Goal: Check status

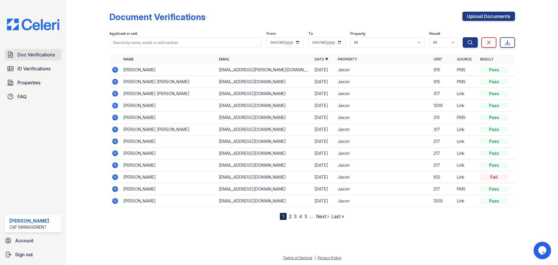
click at [44, 55] on span "Doc Verifications" at bounding box center [35, 54] width 37 height 7
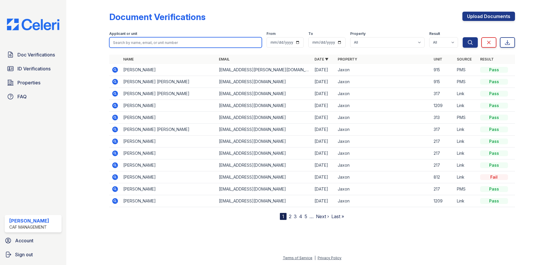
click at [143, 44] on input "search" at bounding box center [185, 42] width 152 height 10
type input "lozano"
click at [462, 37] on button "Search" at bounding box center [469, 42] width 15 height 10
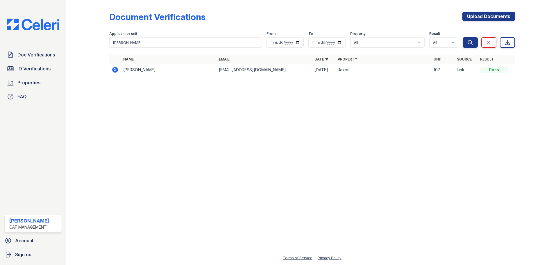
click at [115, 71] on icon at bounding box center [115, 69] width 7 height 7
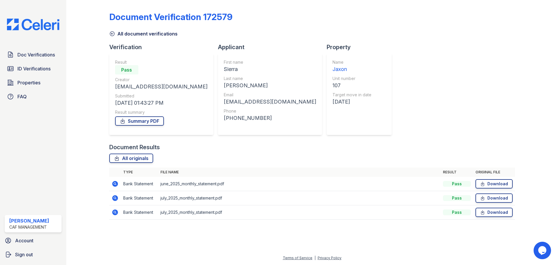
click at [114, 213] on icon at bounding box center [115, 212] width 6 height 6
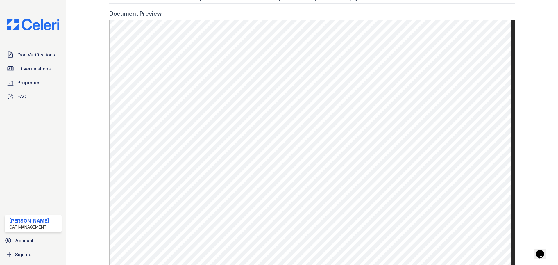
scroll to position [261, 0]
